Goal: Task Accomplishment & Management: Use online tool/utility

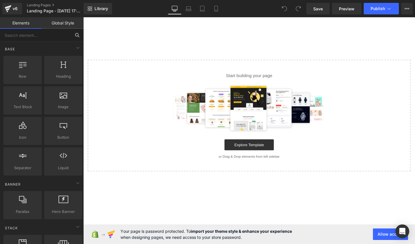
click at [39, 33] on input "text" at bounding box center [35, 35] width 71 height 13
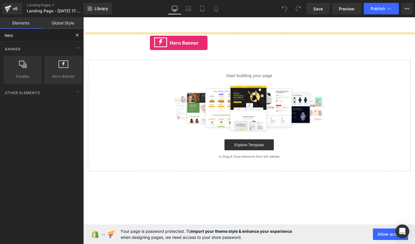
drag, startPoint x: 135, startPoint y: 95, endPoint x: 153, endPoint y: 44, distance: 53.6
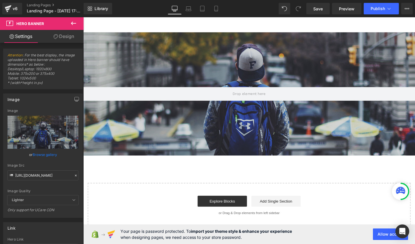
click at [69, 22] on button at bounding box center [73, 23] width 20 height 13
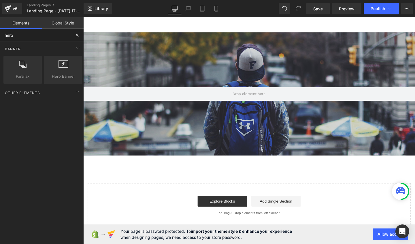
click at [35, 36] on input "hero" at bounding box center [35, 35] width 71 height 13
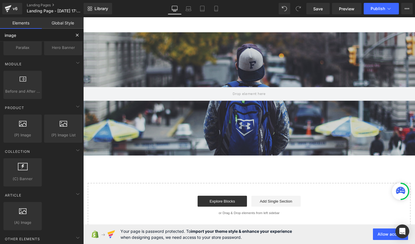
scroll to position [7, 0]
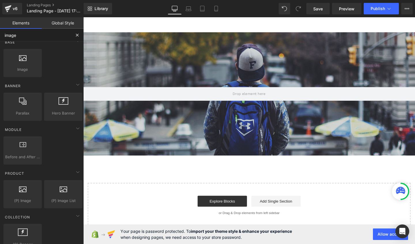
click at [28, 34] on input "image" at bounding box center [35, 35] width 71 height 13
click at [27, 34] on input "image" at bounding box center [35, 35] width 71 height 13
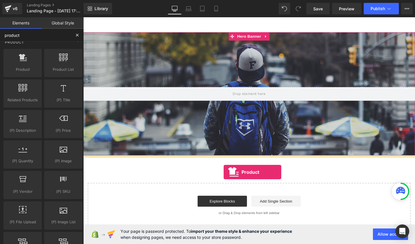
drag, startPoint x: 98, startPoint y: 82, endPoint x: 231, endPoint y: 180, distance: 165.3
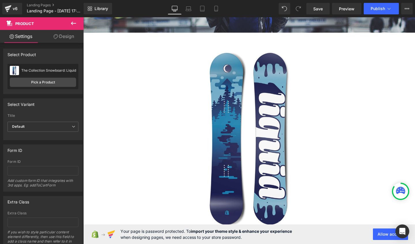
scroll to position [244, 0]
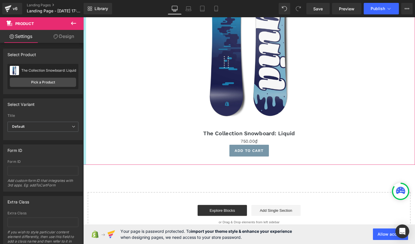
drag, startPoint x: 79, startPoint y: 20, endPoint x: 10, endPoint y: 31, distance: 69.7
click at [79, 20] on button at bounding box center [73, 23] width 20 height 13
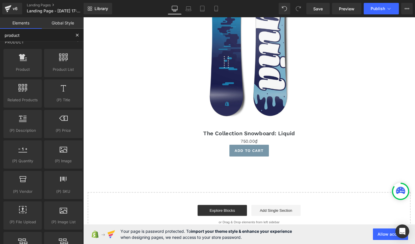
click at [35, 37] on input "product" at bounding box center [35, 35] width 71 height 13
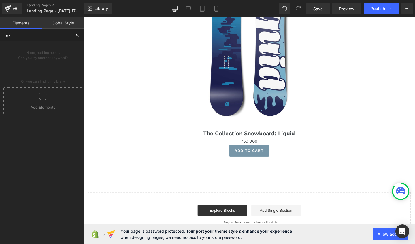
scroll to position [0, 0]
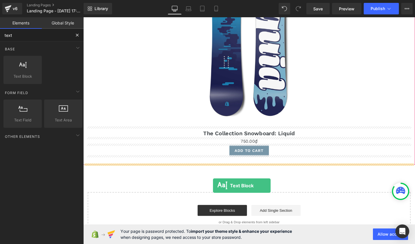
drag, startPoint x: 106, startPoint y: 92, endPoint x: 220, endPoint y: 195, distance: 153.3
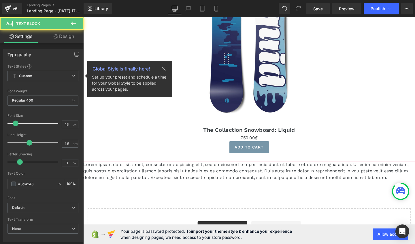
scroll to position [265, 0]
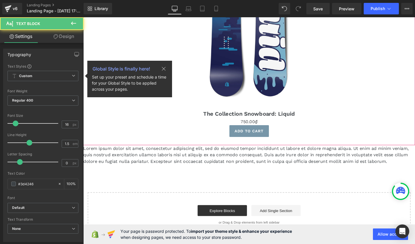
click at [141, 157] on p "Lorem ipsum dolor sit amet, consectetur adipiscing elit, sed do eiusmod tempor …" at bounding box center [257, 162] width 349 height 21
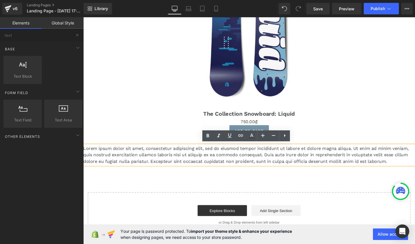
click at [286, 188] on div "Hero Banner Sale Off (P) Image The Collection Snowboard: Liquid (P) Title 0₫ 75…" at bounding box center [257, 9] width 349 height 480
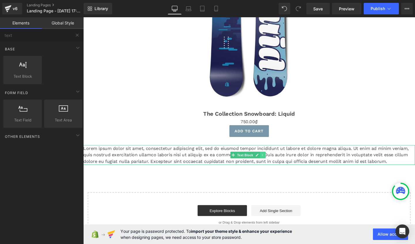
click at [274, 161] on link at bounding box center [272, 162] width 6 height 7
click at [267, 161] on icon at bounding box center [268, 162] width 3 height 3
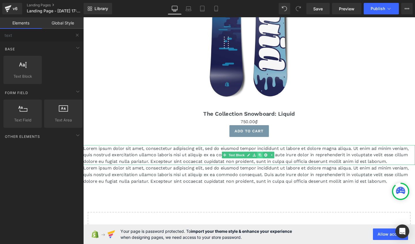
click at [267, 161] on icon at bounding box center [268, 162] width 3 height 3
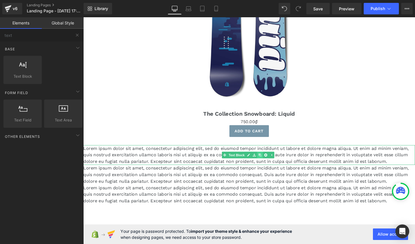
click at [267, 161] on icon at bounding box center [268, 162] width 3 height 3
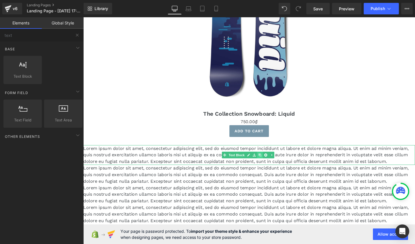
click at [267, 161] on icon at bounding box center [268, 162] width 3 height 3
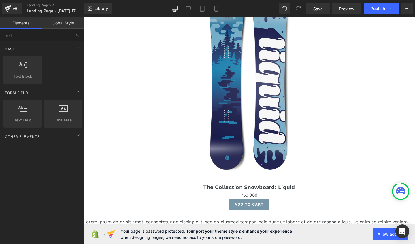
scroll to position [99, 0]
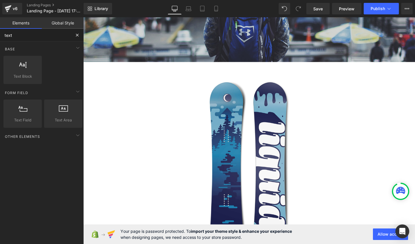
click at [50, 35] on input "text" at bounding box center [35, 35] width 71 height 13
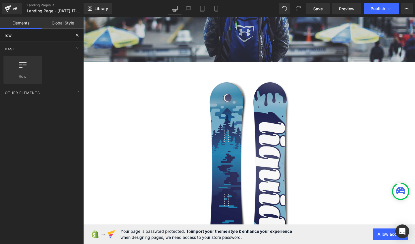
scroll to position [0, 0]
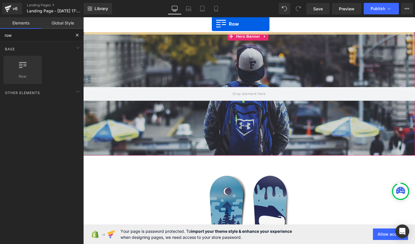
drag, startPoint x: 108, startPoint y: 91, endPoint x: 218, endPoint y: 24, distance: 128.8
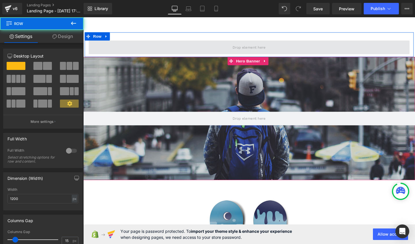
click at [220, 51] on span at bounding box center [257, 49] width 337 height 14
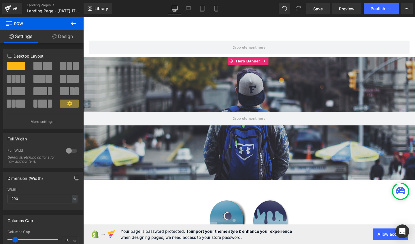
click at [74, 22] on icon at bounding box center [73, 23] width 7 height 7
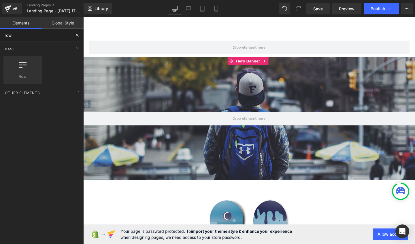
click at [44, 35] on input "row" at bounding box center [35, 35] width 71 height 13
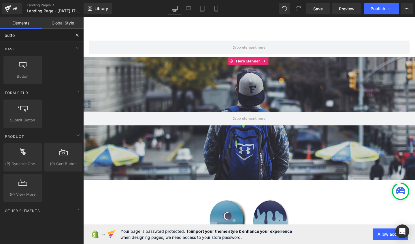
type input "button"
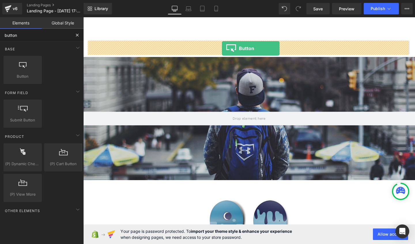
drag, startPoint x: 108, startPoint y: 91, endPoint x: 229, endPoint y: 50, distance: 127.4
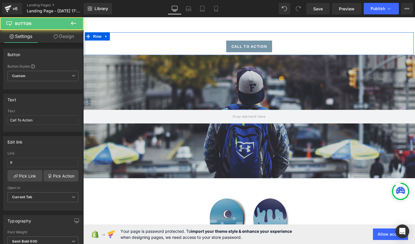
click at [169, 38] on div "Call To Action [GEOGRAPHIC_DATA]" at bounding box center [258, 45] width 346 height 24
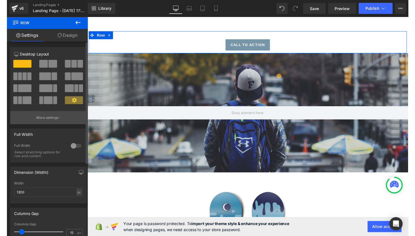
scroll to position [99, 0]
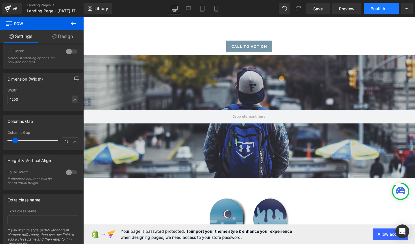
click at [380, 5] on button "Publish" at bounding box center [381, 9] width 35 height 12
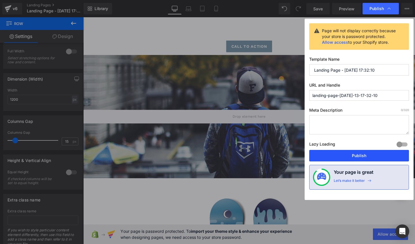
click at [354, 156] on button "Publish" at bounding box center [359, 156] width 100 height 12
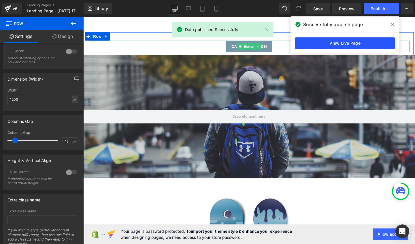
click at [355, 44] on link "View Live Page" at bounding box center [345, 43] width 100 height 12
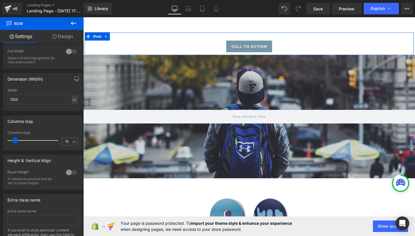
click at [141, 39] on div "Call To Action [GEOGRAPHIC_DATA]" at bounding box center [258, 45] width 346 height 24
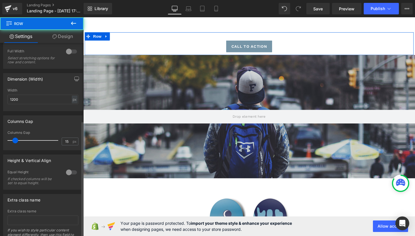
scroll to position [130, 0]
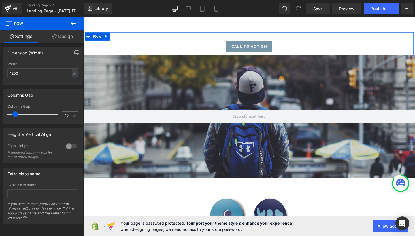
click at [56, 35] on icon at bounding box center [54, 36] width 5 height 5
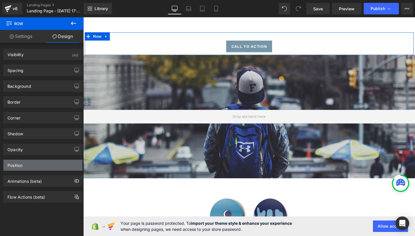
click at [37, 160] on div "Position" at bounding box center [42, 165] width 79 height 11
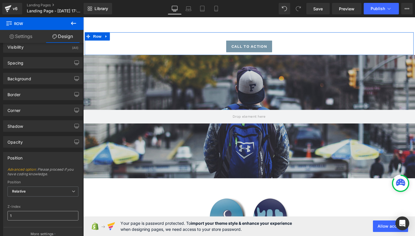
scroll to position [60, 0]
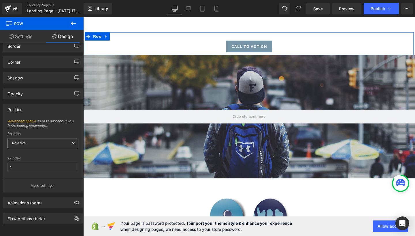
click at [38, 139] on span "Relative" at bounding box center [42, 143] width 71 height 10
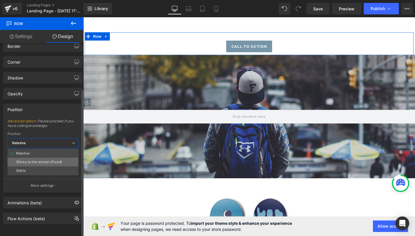
click at [38, 160] on li "Sticky to the screen (Fixed)" at bounding box center [42, 162] width 71 height 9
type input "99"
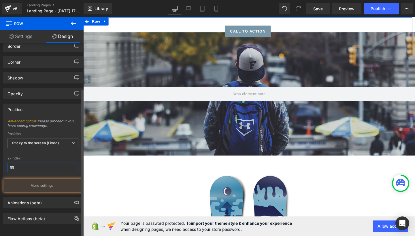
click at [37, 163] on input "99" at bounding box center [42, 168] width 71 height 10
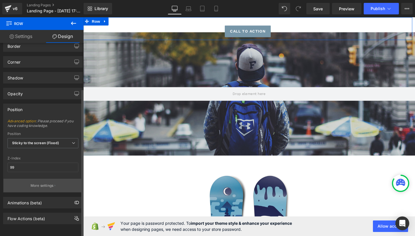
click at [45, 179] on button "More settings" at bounding box center [42, 186] width 79 height 14
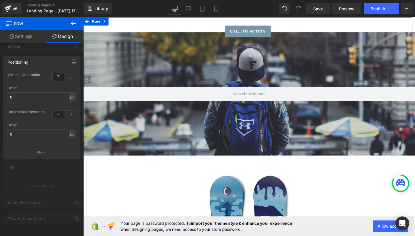
click at [56, 166] on div at bounding box center [42, 128] width 84 height 222
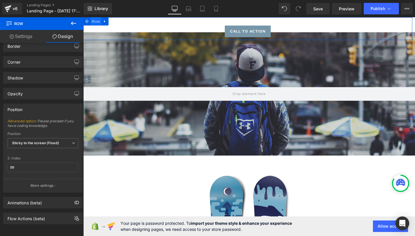
click at [100, 21] on span "Row" at bounding box center [97, 21] width 12 height 9
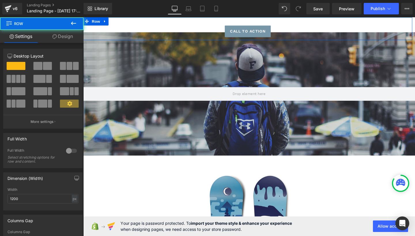
click at [67, 35] on link "Design" at bounding box center [63, 36] width 42 height 13
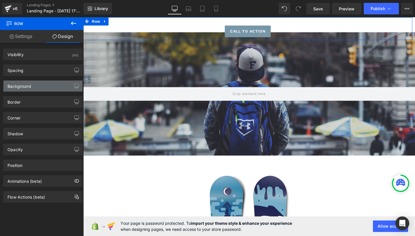
type input "transparent"
type input "0"
click at [40, 86] on div "Background" at bounding box center [42, 86] width 79 height 11
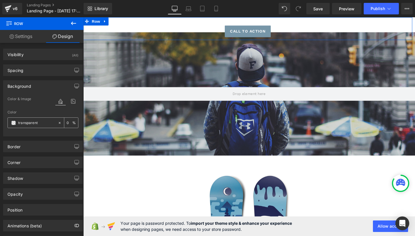
click at [43, 125] on input "transparent" at bounding box center [36, 123] width 37 height 6
click at [14, 122] on span at bounding box center [13, 123] width 5 height 5
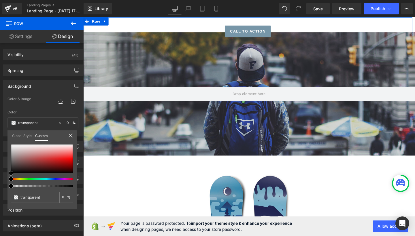
type input "#370505"
type input "100"
type input "#370505"
type input "100"
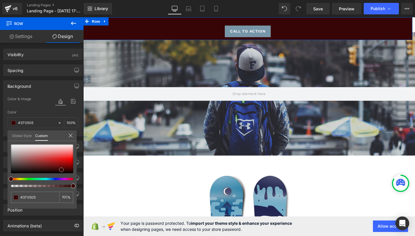
click at [61, 170] on div at bounding box center [42, 159] width 62 height 29
click at [74, 159] on div "#370505 100 %" at bounding box center [41, 177] width 69 height 64
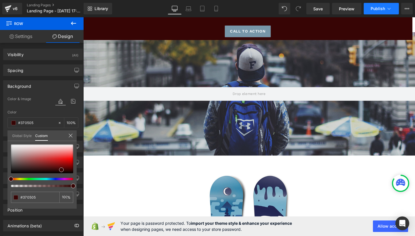
click at [374, 11] on span "Publish" at bounding box center [378, 8] width 14 height 5
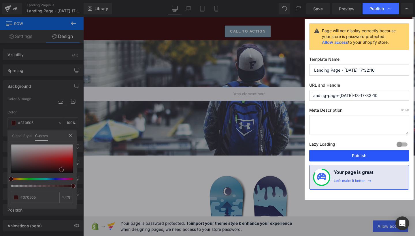
click at [361, 158] on button "Publish" at bounding box center [359, 156] width 100 height 12
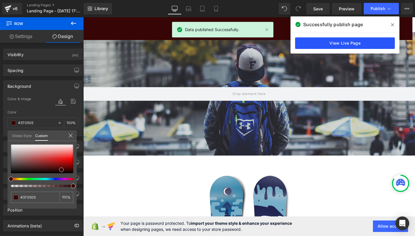
click at [352, 43] on link "View Live Page" at bounding box center [345, 43] width 100 height 12
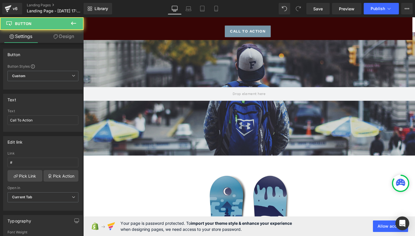
click at [83, 17] on div at bounding box center [83, 17] width 0 height 0
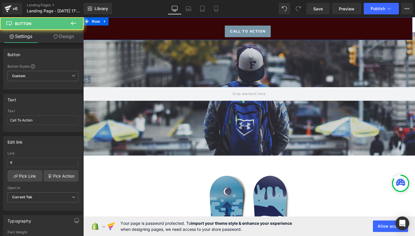
click at [131, 19] on div "Call To Action [GEOGRAPHIC_DATA]" at bounding box center [256, 29] width 346 height 24
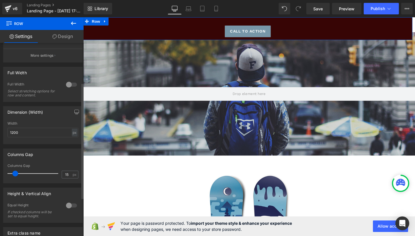
click at [73, 84] on div at bounding box center [72, 84] width 14 height 9
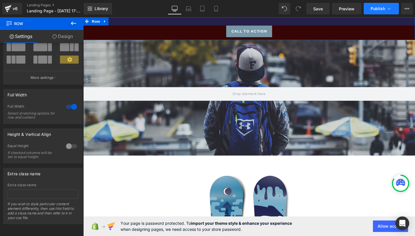
click at [370, 7] on button "Publish" at bounding box center [381, 9] width 35 height 12
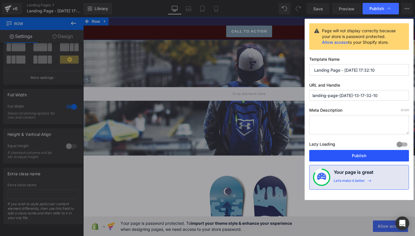
click at [361, 152] on button "Publish" at bounding box center [359, 156] width 100 height 12
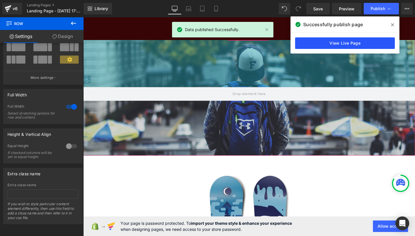
click at [326, 44] on link "View Live Page" at bounding box center [345, 43] width 100 height 12
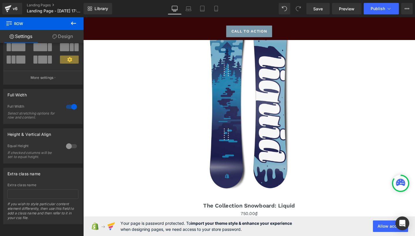
scroll to position [0, 0]
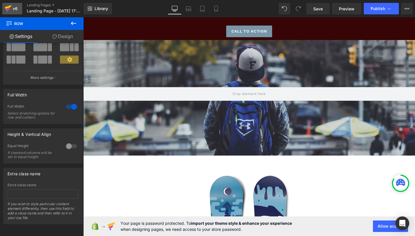
click at [21, 10] on link "v6" at bounding box center [12, 9] width 20 height 12
